Goal: Task Accomplishment & Management: Use online tool/utility

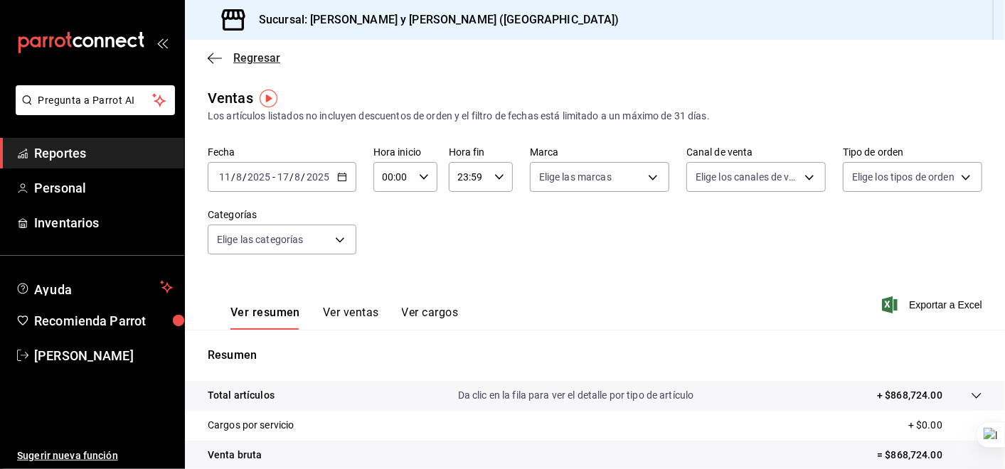
drag, startPoint x: 0, startPoint y: 0, endPoint x: 218, endPoint y: 54, distance: 224.2
click at [218, 54] on icon "button" at bounding box center [215, 58] width 14 height 13
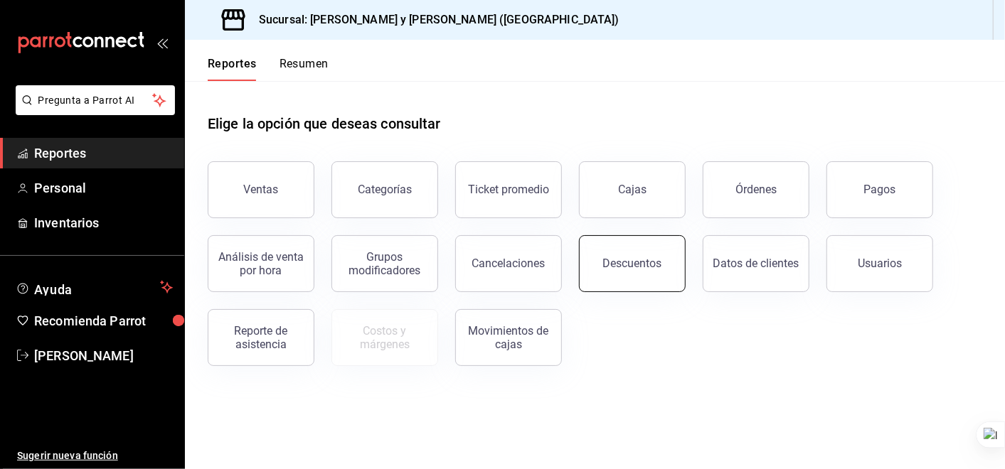
click at [645, 270] on button "Descuentos" at bounding box center [632, 263] width 107 height 57
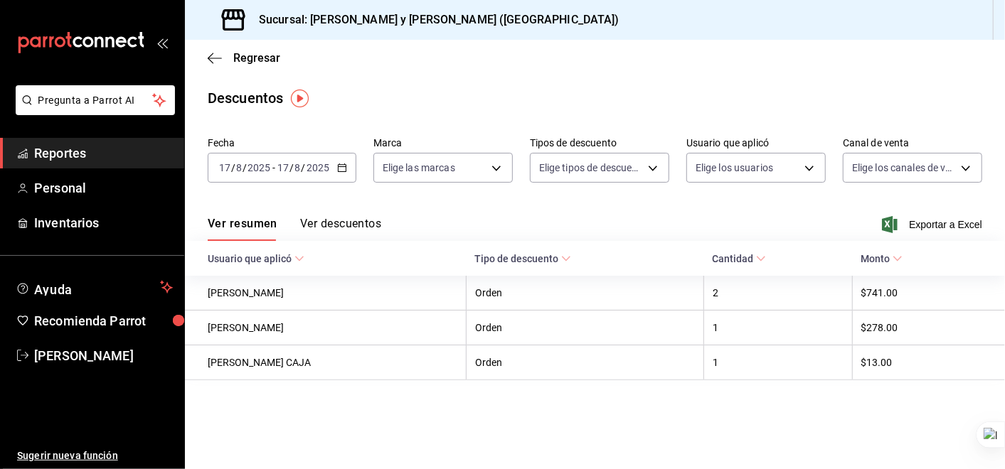
click at [345, 167] on icon "button" at bounding box center [342, 168] width 10 height 10
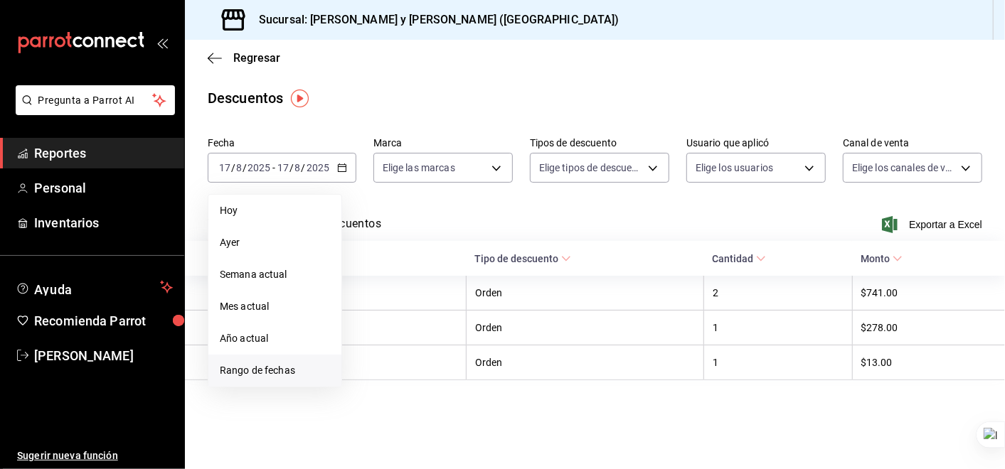
click at [284, 366] on span "Rango de fechas" at bounding box center [275, 370] width 110 height 15
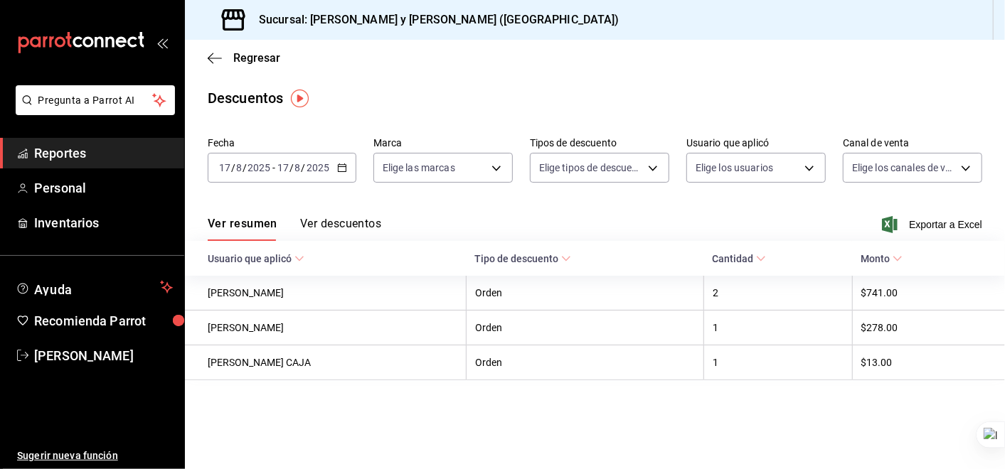
click at [644, 431] on main "Regresar Descuentos Fecha [DATE] [DATE] - [DATE] [DATE] Marca Elige las marcas …" at bounding box center [595, 255] width 820 height 430
click at [341, 169] on icon "button" at bounding box center [342, 168] width 10 height 10
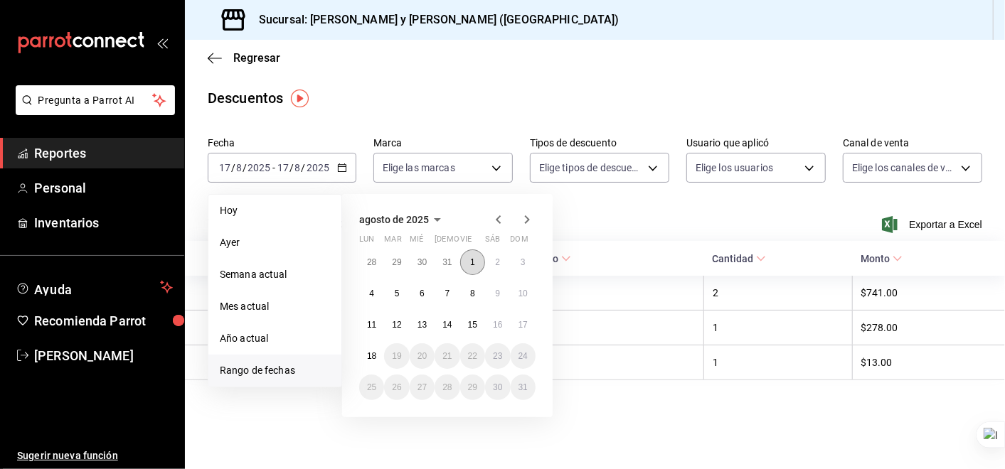
click at [470, 260] on abbr "1" at bounding box center [472, 262] width 5 height 10
click at [522, 319] on button "17" at bounding box center [523, 325] width 25 height 26
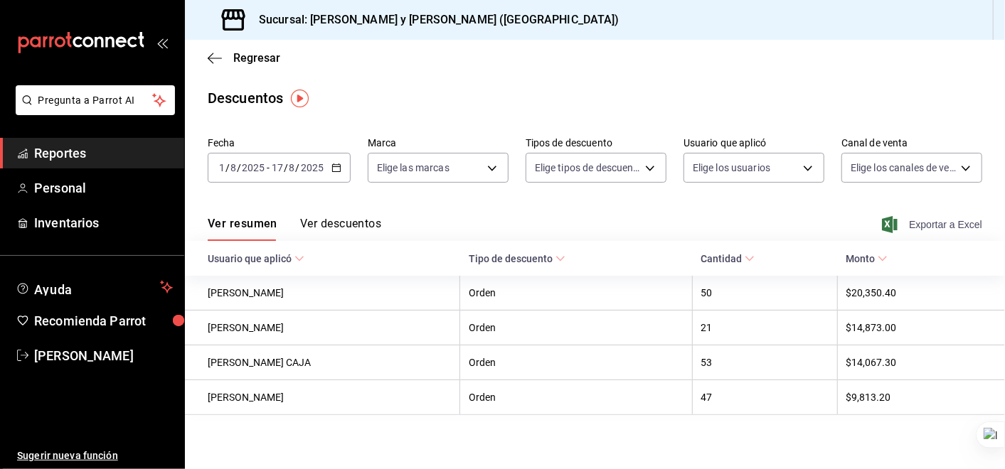
click at [954, 225] on span "Exportar a Excel" at bounding box center [933, 224] width 97 height 17
